Goal: Find contact information: Find contact information

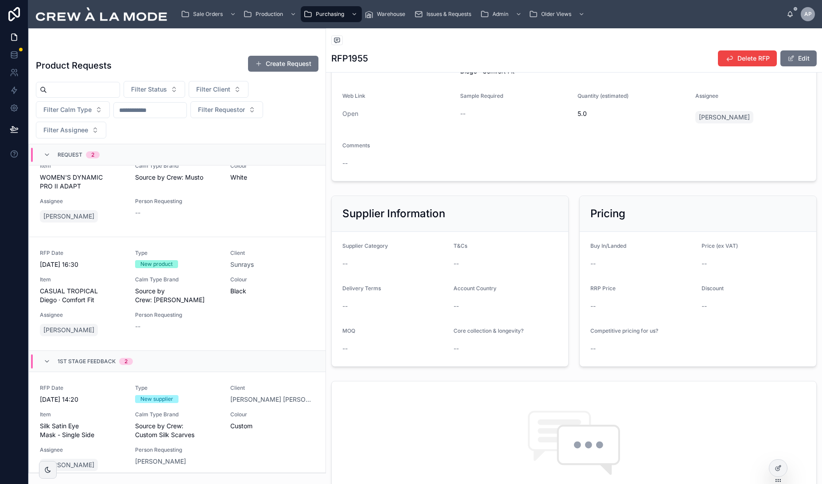
scroll to position [451, 0]
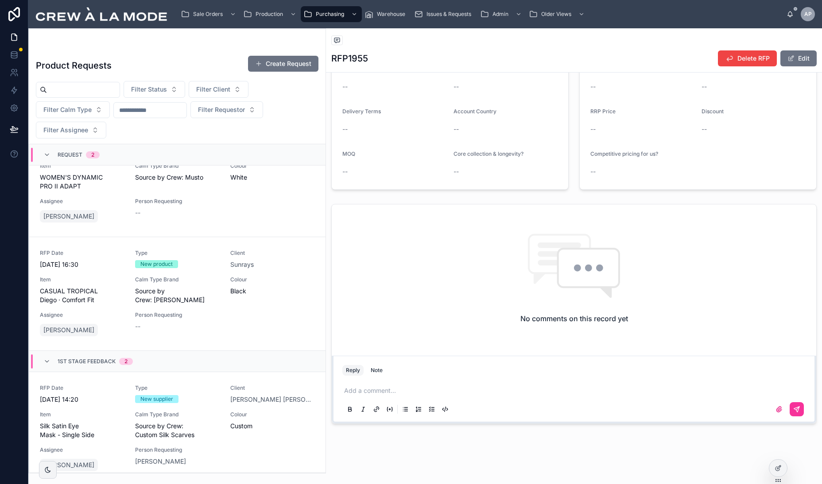
drag, startPoint x: 395, startPoint y: 387, endPoint x: 406, endPoint y: 393, distance: 12.7
click at [395, 388] on p at bounding box center [575, 391] width 463 height 9
click at [406, 393] on p at bounding box center [575, 391] width 463 height 9
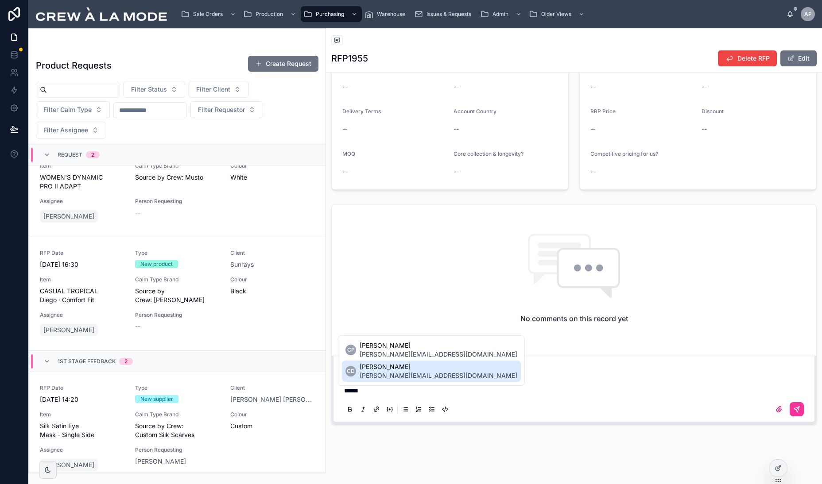
click at [404, 375] on span "[PERSON_NAME][EMAIL_ADDRESS][DOMAIN_NAME]" at bounding box center [439, 375] width 158 height 9
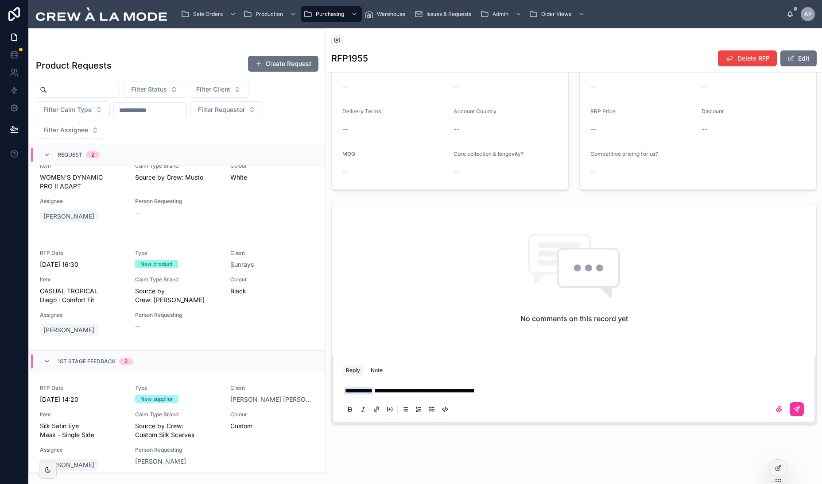
click at [794, 410] on icon at bounding box center [796, 409] width 7 height 7
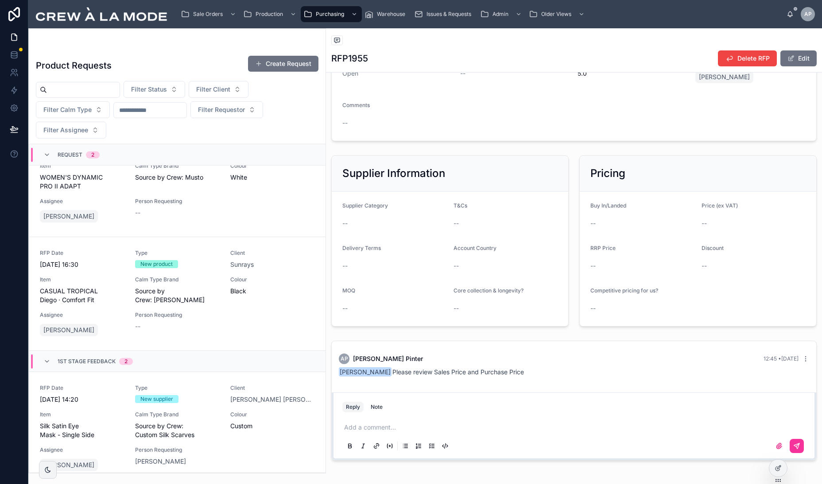
scroll to position [351, 0]
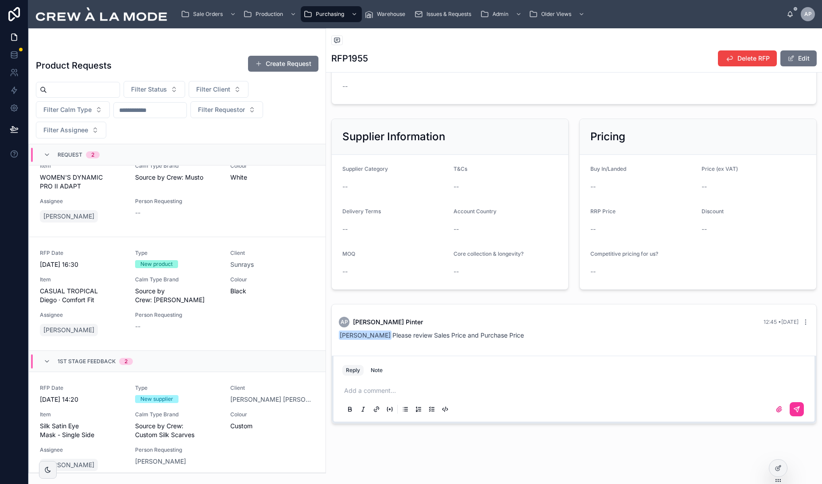
click at [786, 341] on div "AP [PERSON_NAME] 12:45 • [DATE] [PERSON_NAME] Please review Sales Price and Pur…" at bounding box center [573, 329] width 481 height 34
click at [808, 323] on icon at bounding box center [805, 322] width 7 height 7
click at [624, 323] on div "AP [PERSON_NAME] 12:45 • [DATE]" at bounding box center [574, 322] width 470 height 11
click at [385, 387] on p at bounding box center [575, 391] width 463 height 9
click at [799, 404] on button at bounding box center [796, 409] width 14 height 14
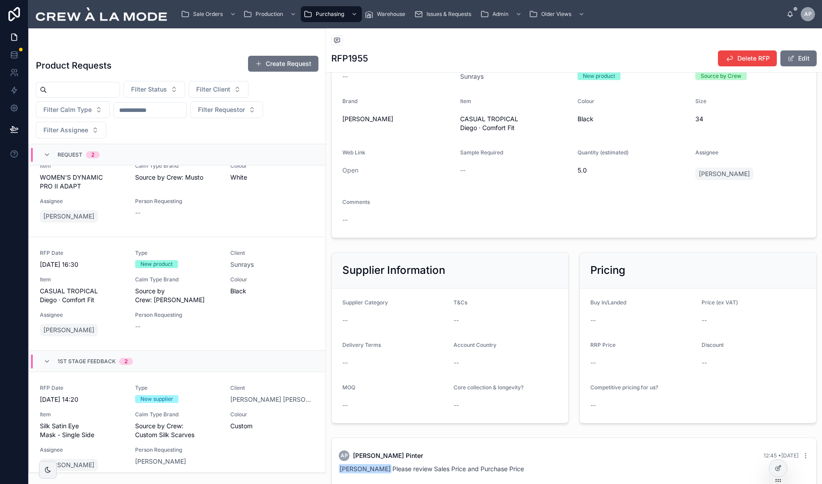
scroll to position [0, 0]
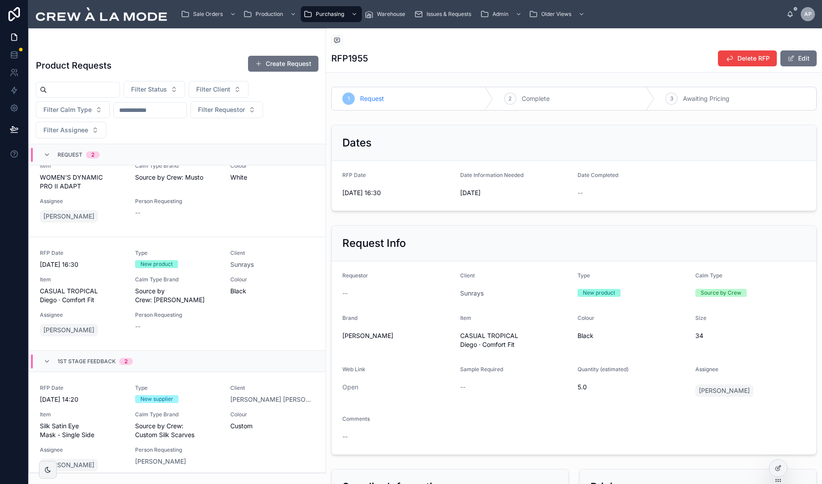
click at [735, 101] on div "3 Awaiting Pricing" at bounding box center [735, 98] width 162 height 23
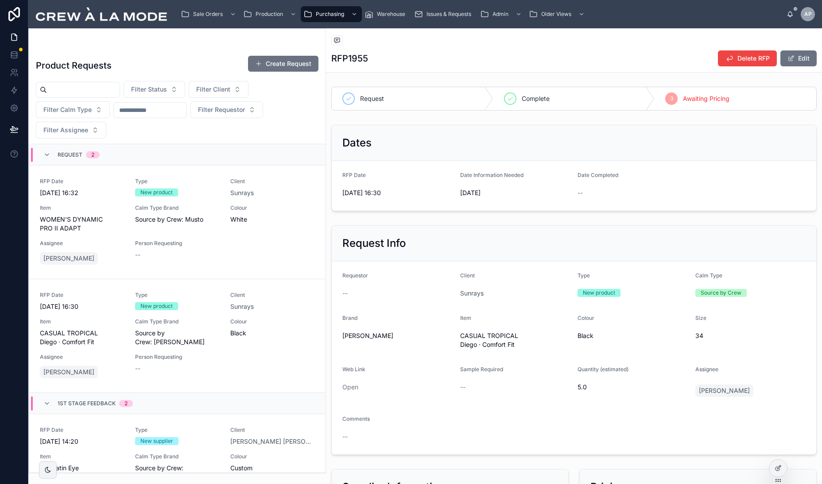
click at [544, 61] on div "RFP1955 Delete RFP Edit" at bounding box center [573, 58] width 485 height 17
click at [189, 240] on span "Person Requesting" at bounding box center [177, 243] width 85 height 7
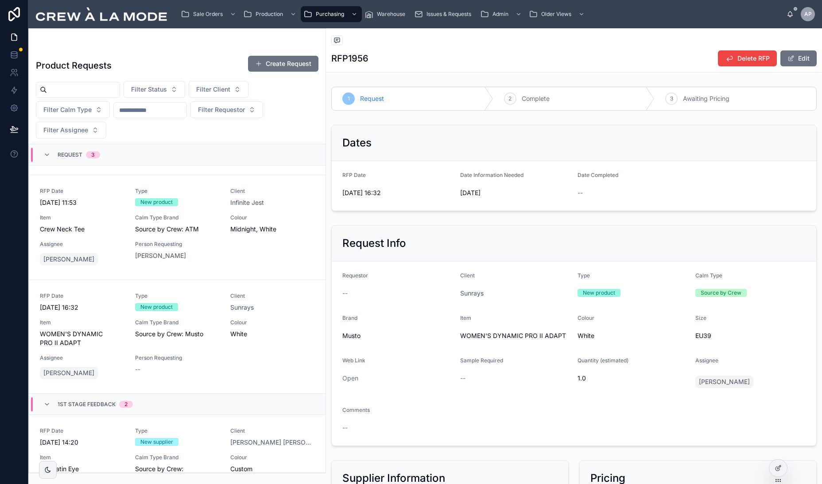
scroll to position [107, 0]
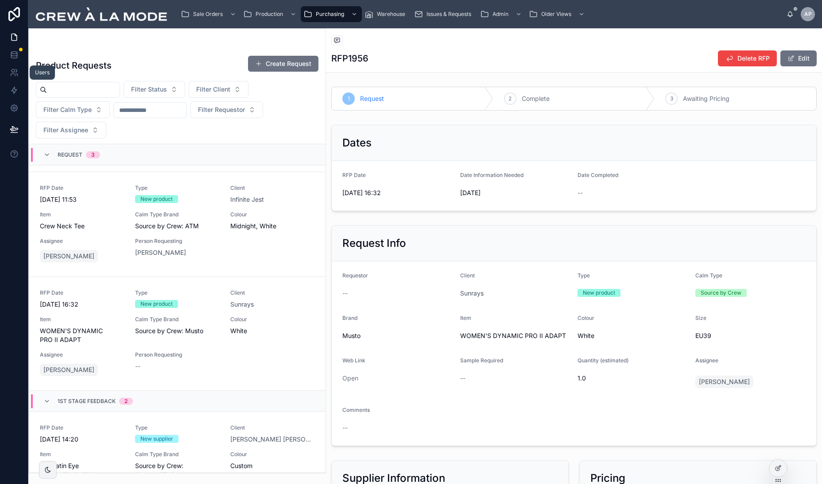
click at [17, 72] on icon at bounding box center [14, 72] width 9 height 9
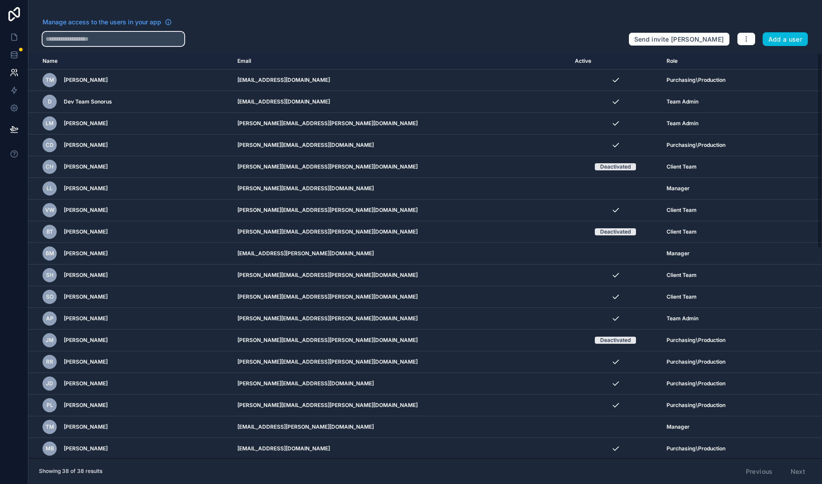
click at [109, 38] on input "text" at bounding box center [114, 39] width 142 height 14
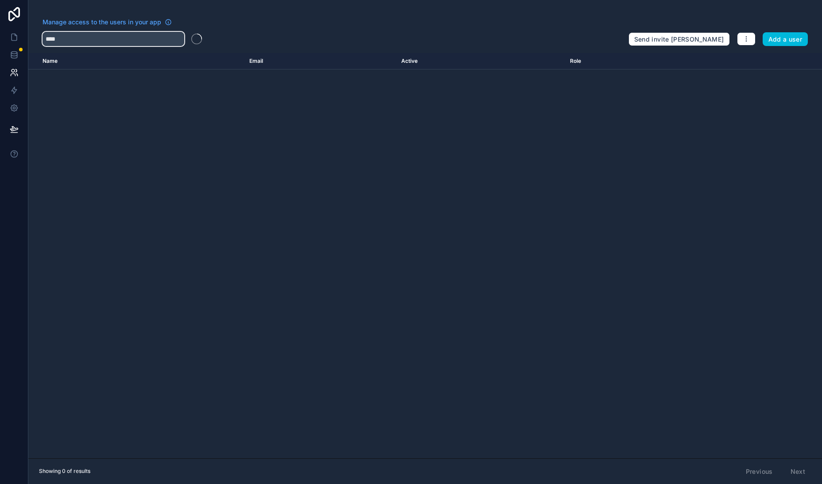
type input "****"
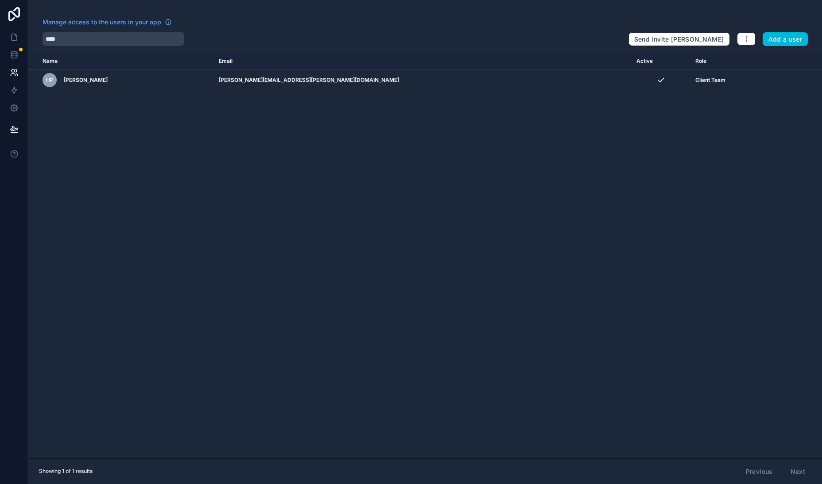
click at [147, 81] on div "HP [PERSON_NAME]" at bounding box center [126, 80] width 166 height 14
click at [0, 0] on icon "scrollable content" at bounding box center [0, 0] width 0 height 0
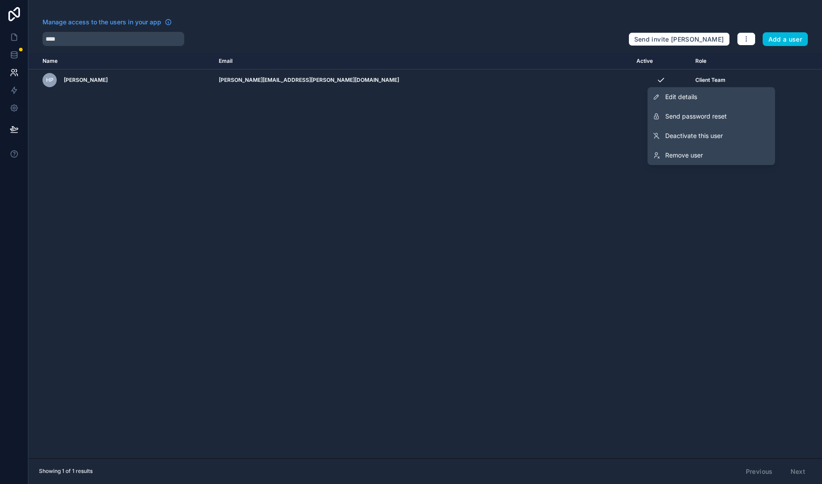
click at [707, 96] on link "Edit details" at bounding box center [711, 96] width 128 height 19
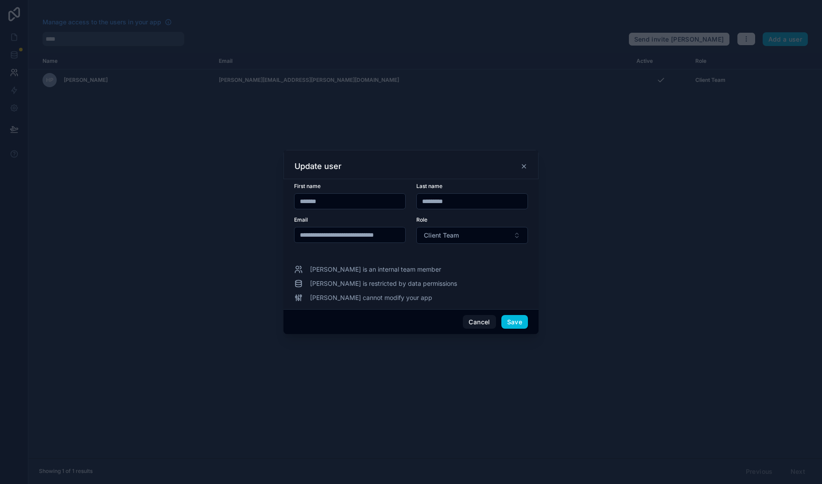
click at [521, 164] on icon at bounding box center [523, 166] width 7 height 7
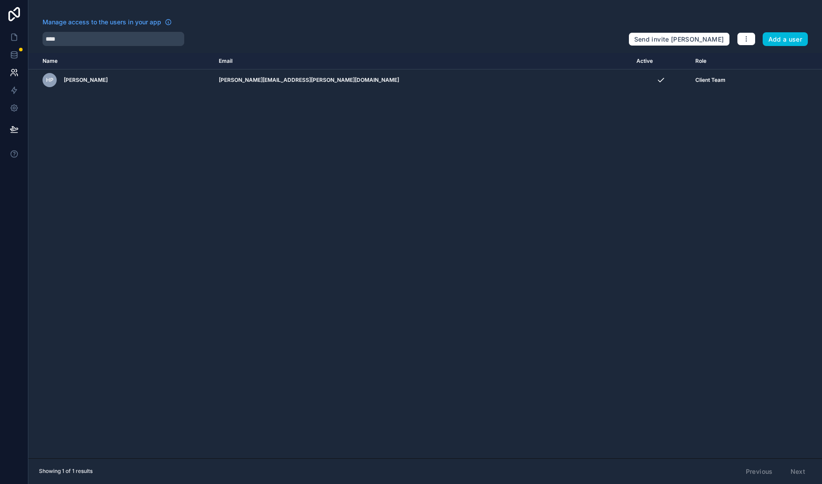
click at [100, 79] on span "[PERSON_NAME]" at bounding box center [86, 80] width 44 height 7
copy span "[PERSON_NAME]"
click at [73, 81] on span "[PERSON_NAME]" at bounding box center [86, 80] width 44 height 7
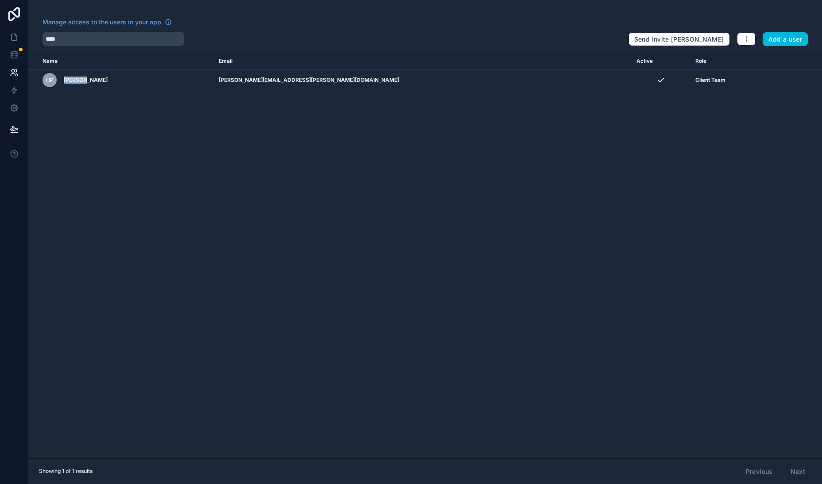
copy span "[PERSON_NAME]"
click at [331, 82] on td "[PERSON_NAME][EMAIL_ADDRESS][PERSON_NAME][DOMAIN_NAME]" at bounding box center [422, 81] width 418 height 22
copy tr "[PERSON_NAME][EMAIL_ADDRESS][PERSON_NAME][DOMAIN_NAME]"
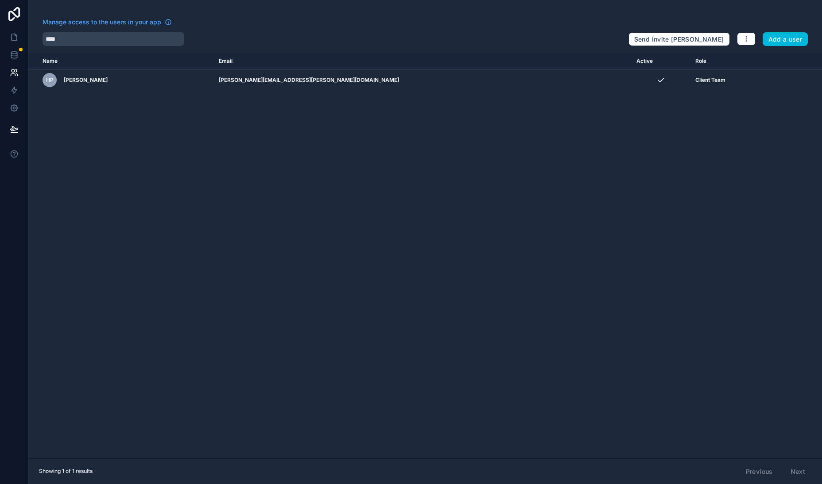
click at [378, 26] on div "Manage access to the users in your app" at bounding box center [332, 25] width 579 height 14
